Goal: Find specific page/section: Find specific page/section

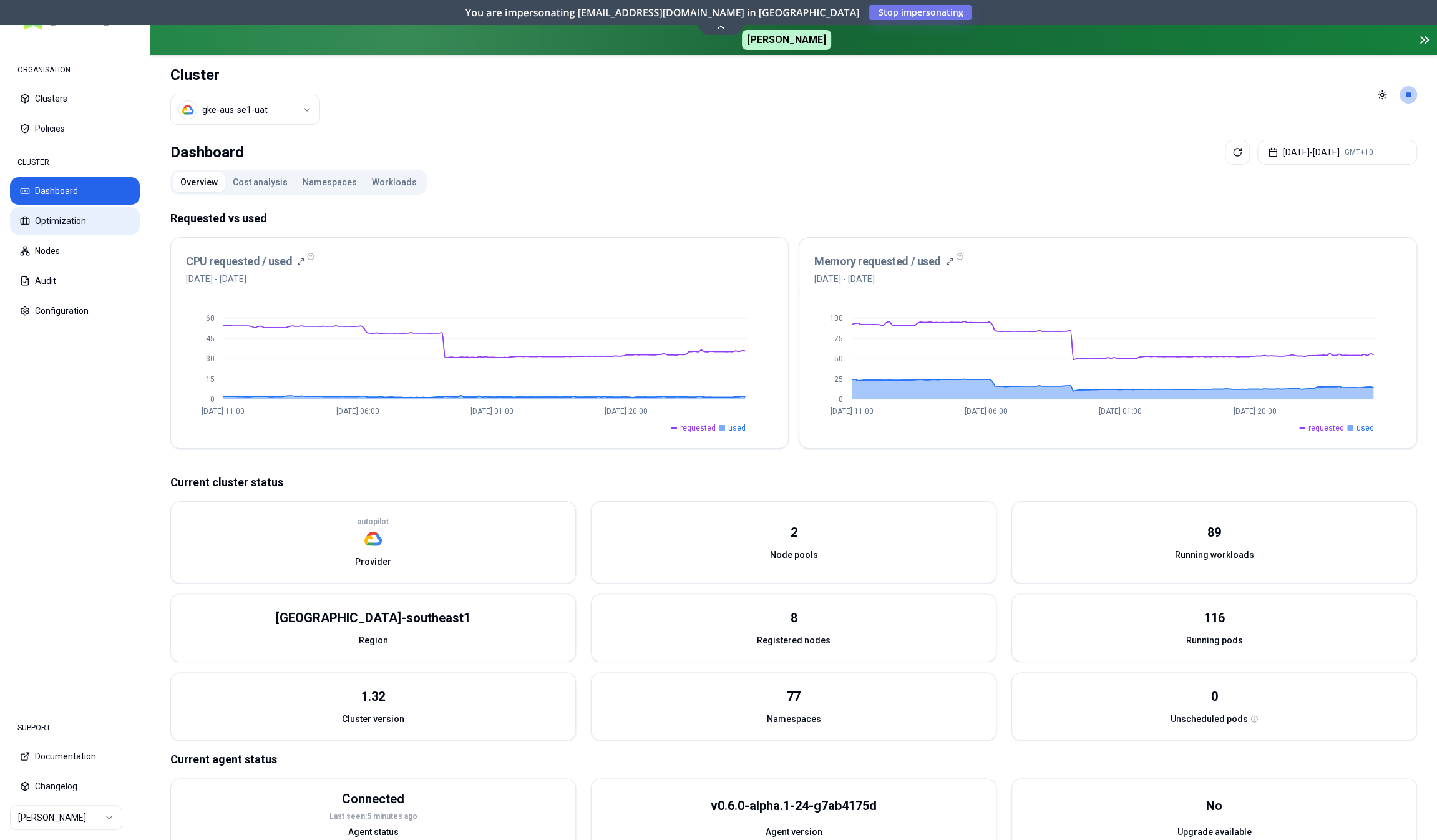
click at [83, 233] on button "Optimization" at bounding box center [75, 221] width 130 height 28
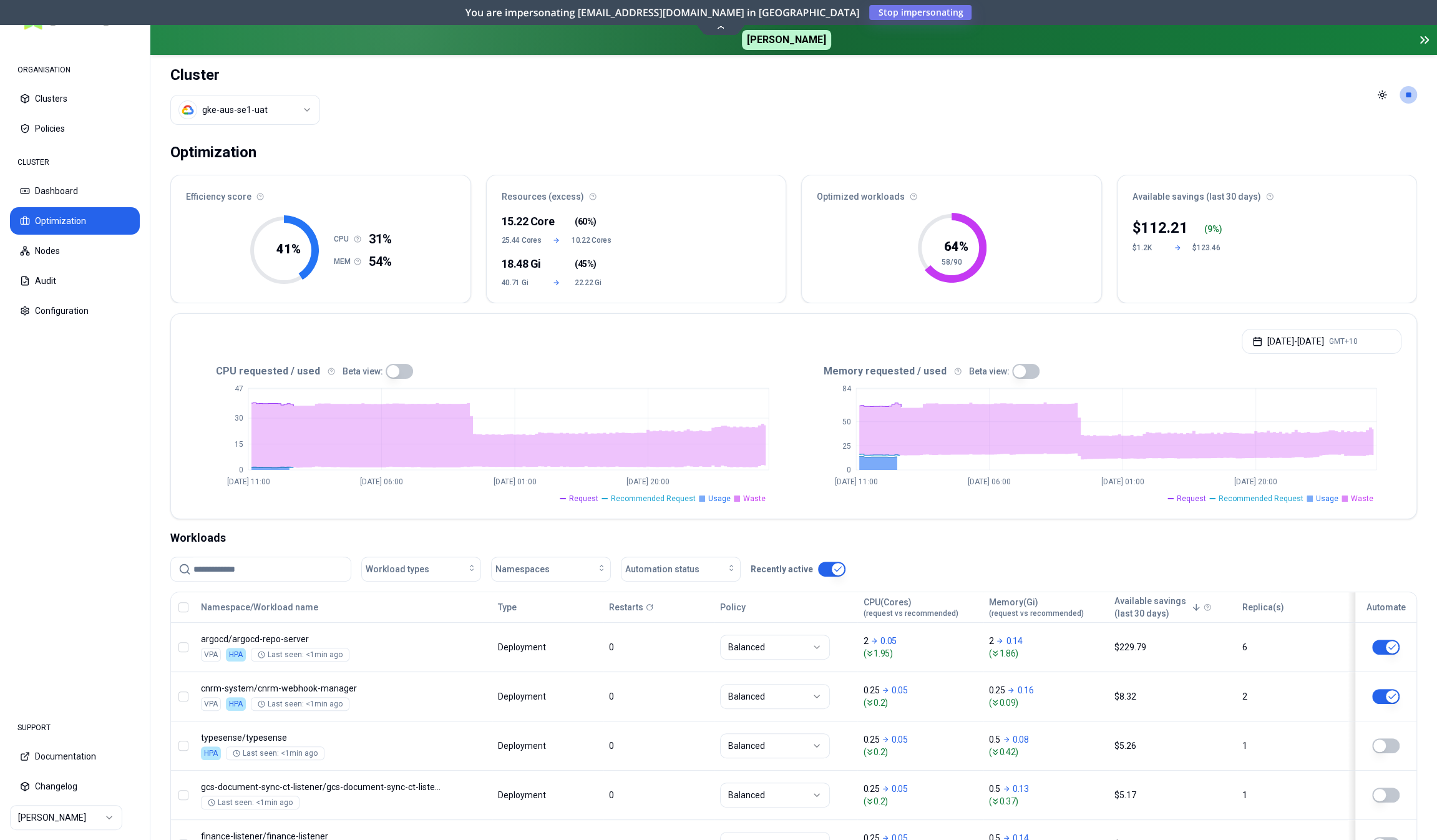
click at [553, 581] on div "Workload types Namespaces Automation status Recently active" at bounding box center [793, 574] width 1247 height 35
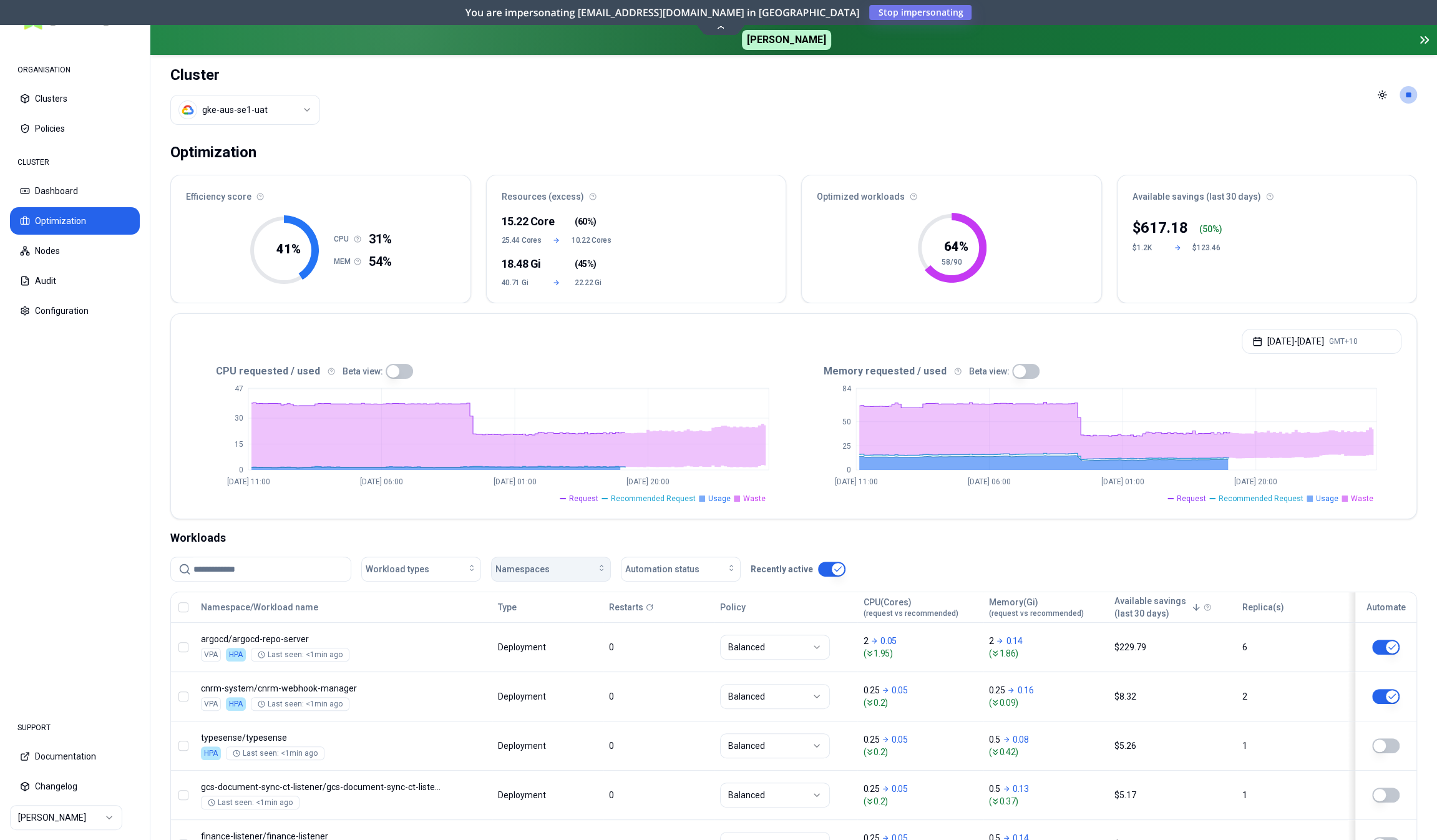
click at [553, 578] on button "Namespaces" at bounding box center [550, 569] width 120 height 25
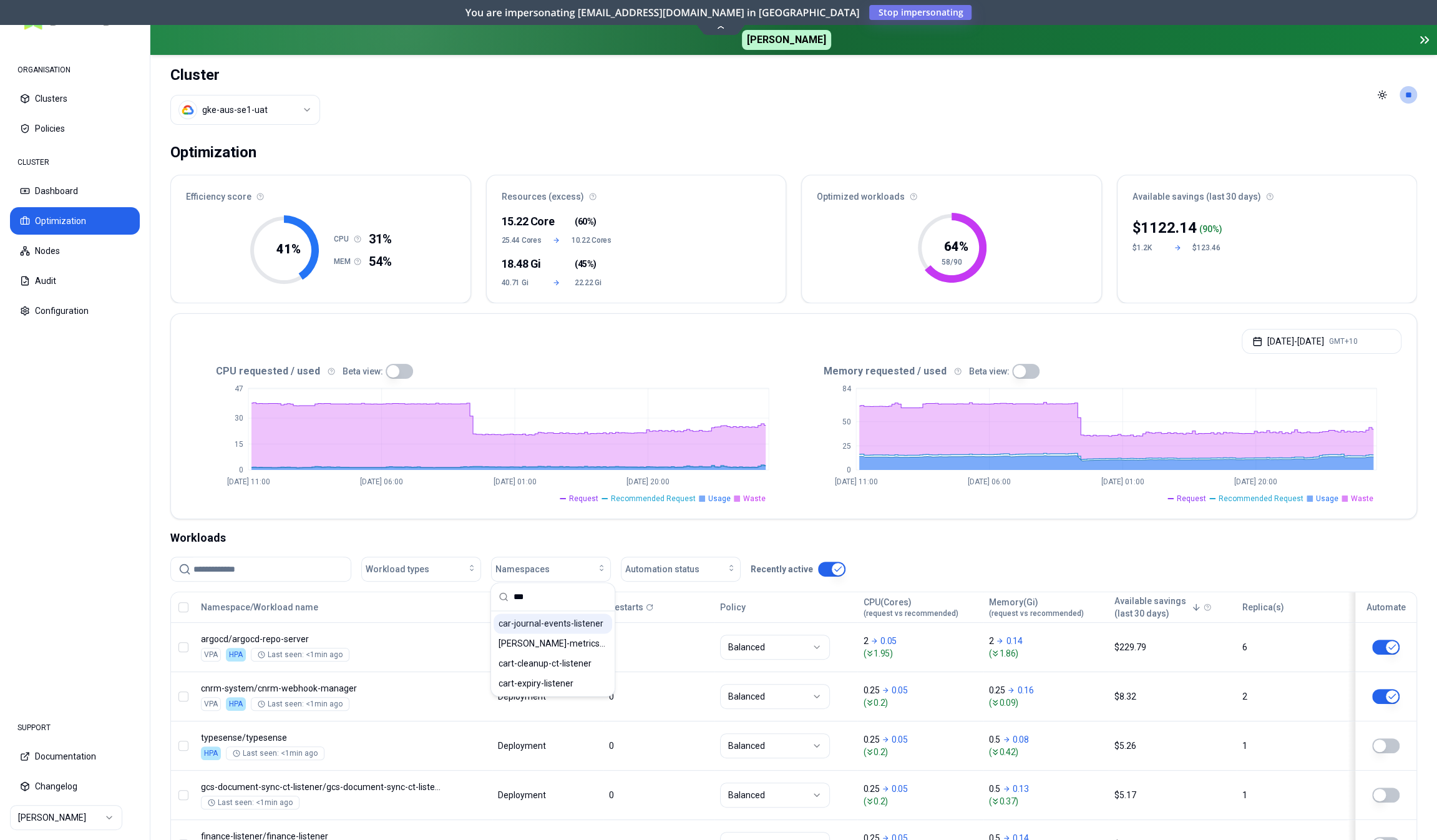
type input "***"
click at [556, 618] on span "car-journal-events-listener" at bounding box center [551, 623] width 105 height 12
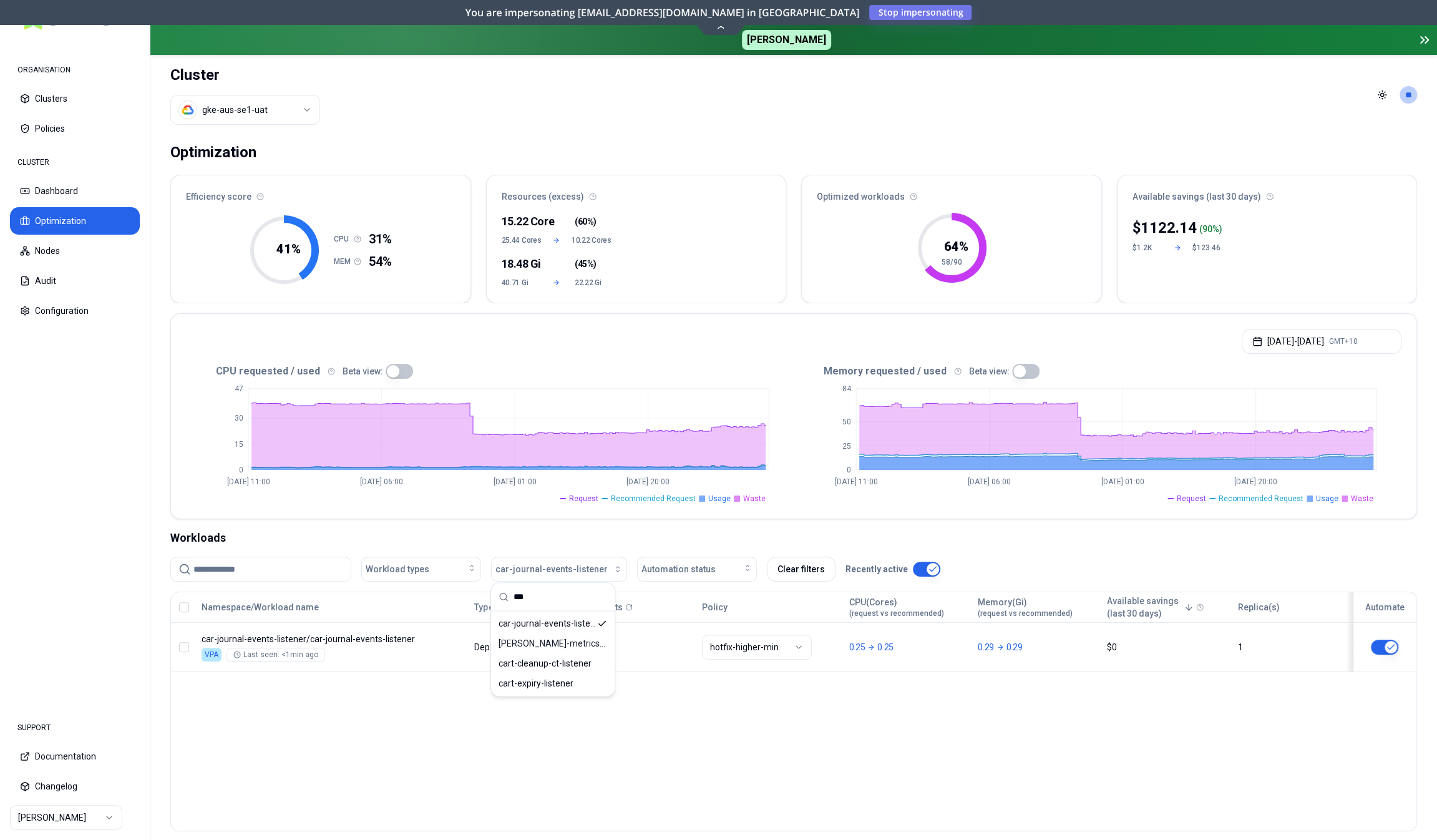
click at [450, 712] on div "Namespace/Workload name Type Restarts Policy CPU(Cores) (request vs recommended…" at bounding box center [793, 711] width 1247 height 239
